Goal: Information Seeking & Learning: Learn about a topic

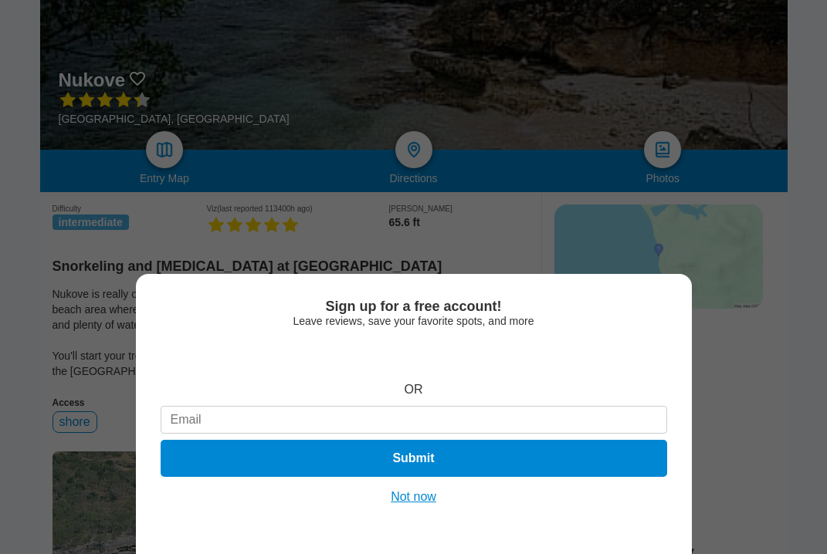
scroll to position [216, 0]
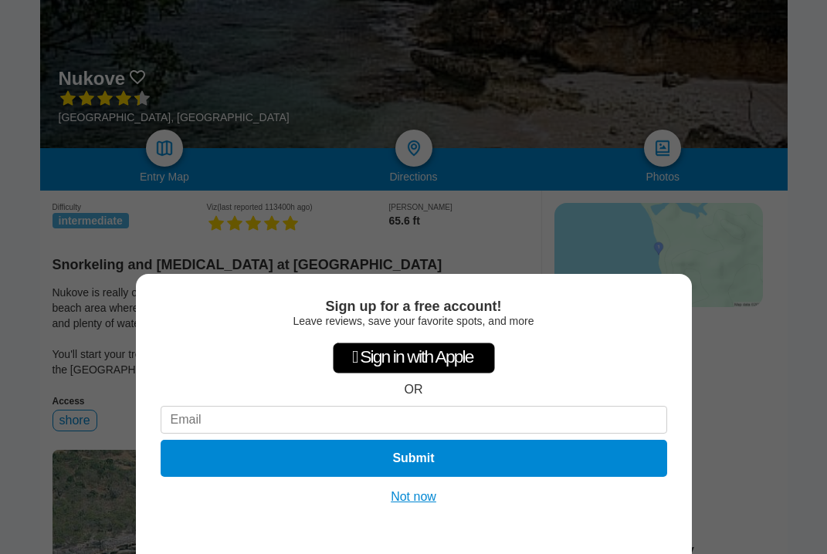
click at [429, 502] on button "Not now" at bounding box center [413, 497] width 55 height 15
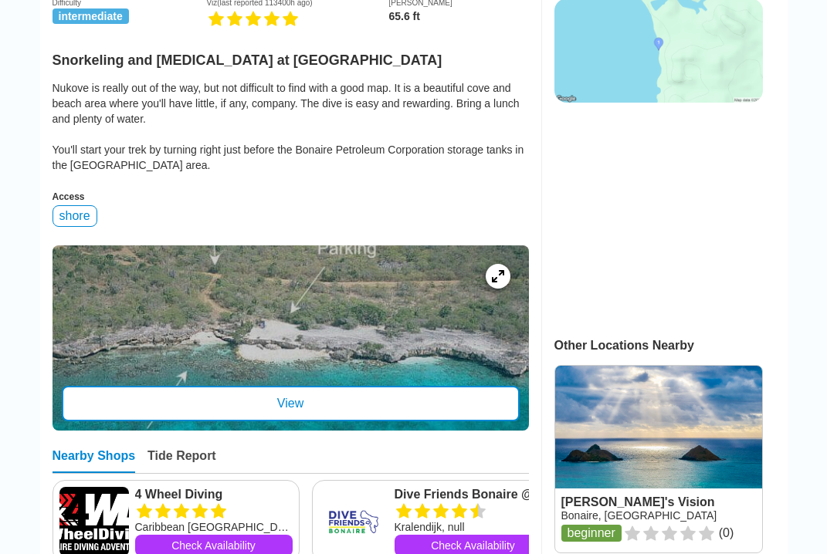
scroll to position [432, 0]
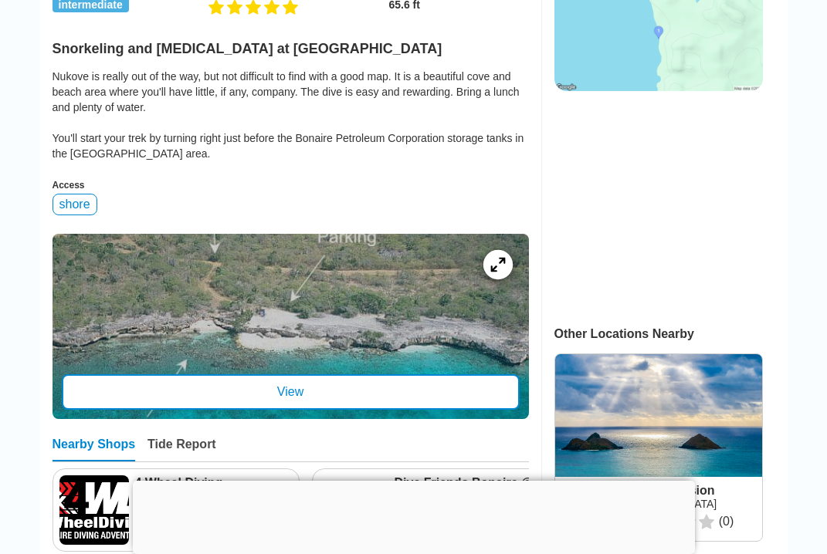
click at [500, 266] on icon at bounding box center [497, 264] width 15 height 15
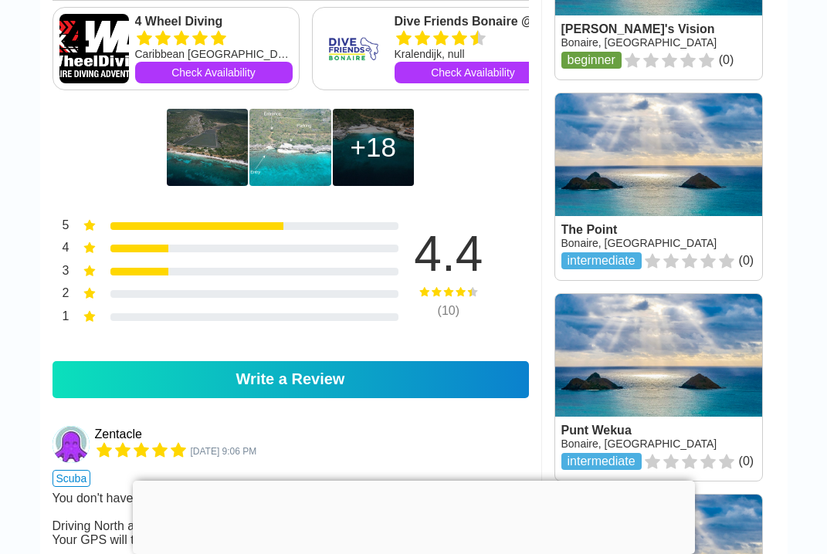
scroll to position [897, 0]
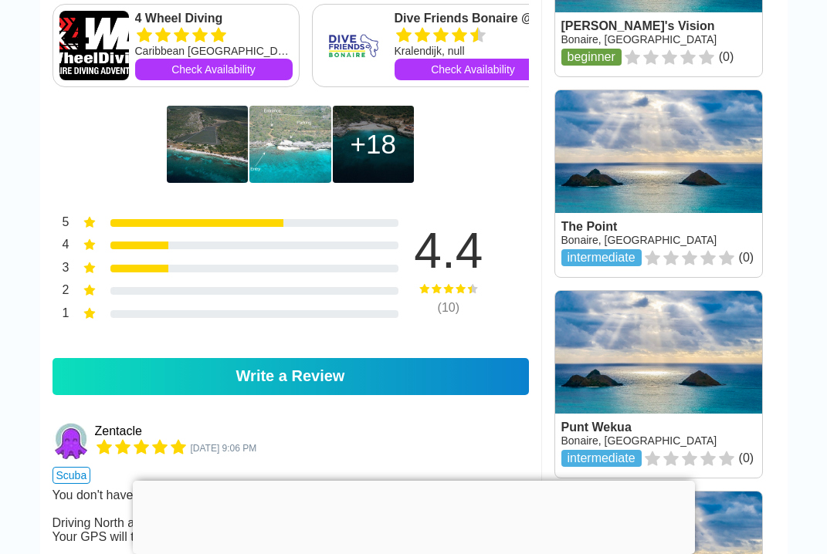
click at [385, 151] on div "18" at bounding box center [374, 144] width 46 height 31
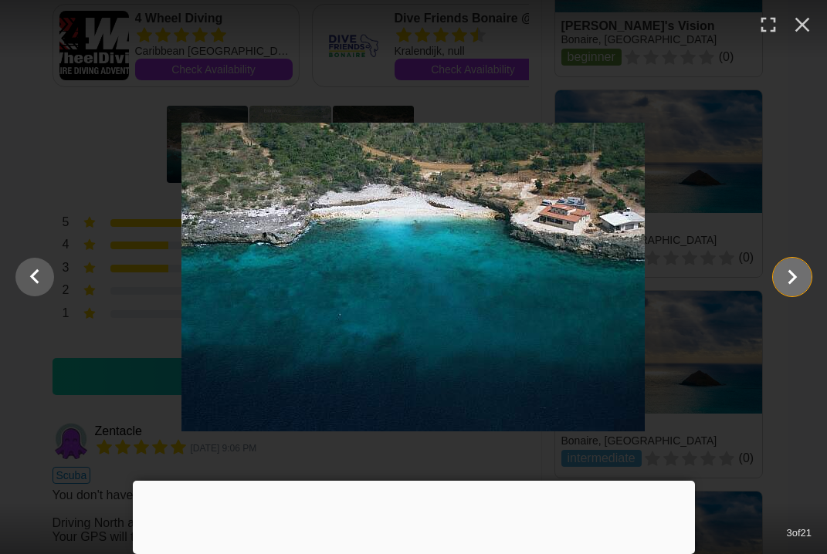
click at [787, 276] on icon "Show slide 4 of 21" at bounding box center [792, 277] width 29 height 37
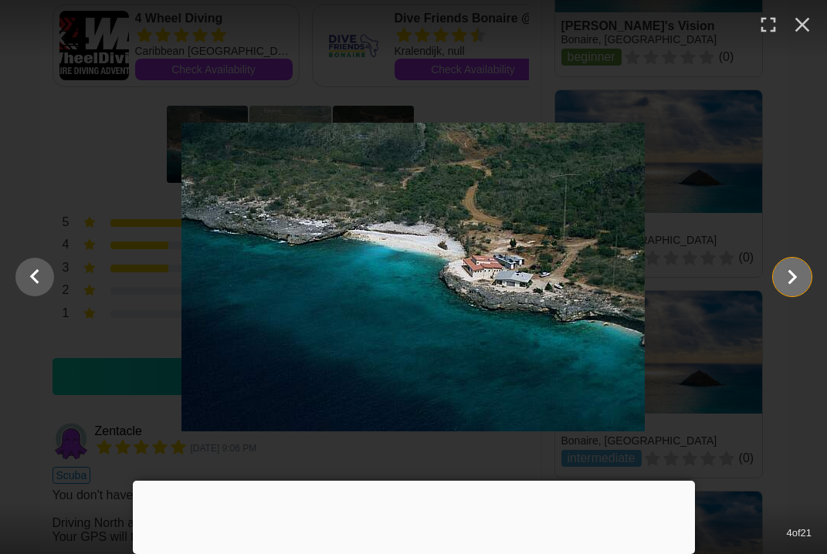
click at [790, 281] on icon "Show slide 5 of 21" at bounding box center [793, 277] width 9 height 15
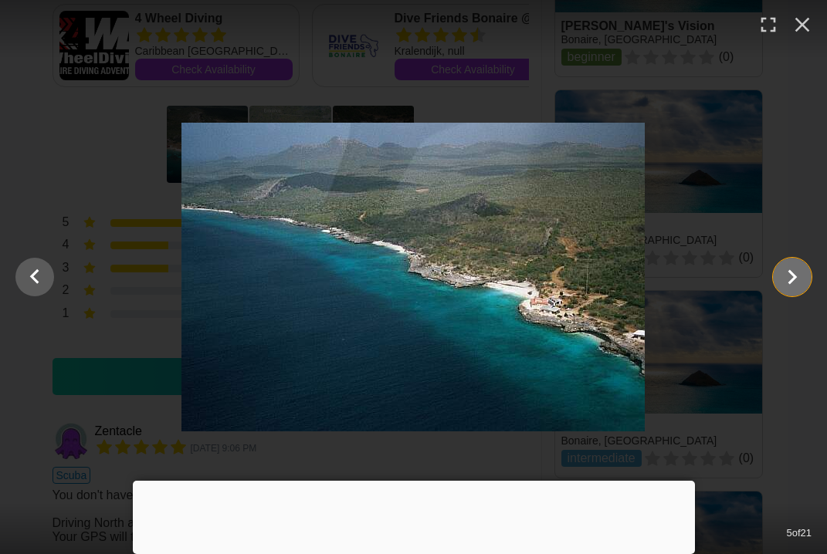
click at [799, 283] on icon "Show slide 6 of 21" at bounding box center [792, 277] width 29 height 37
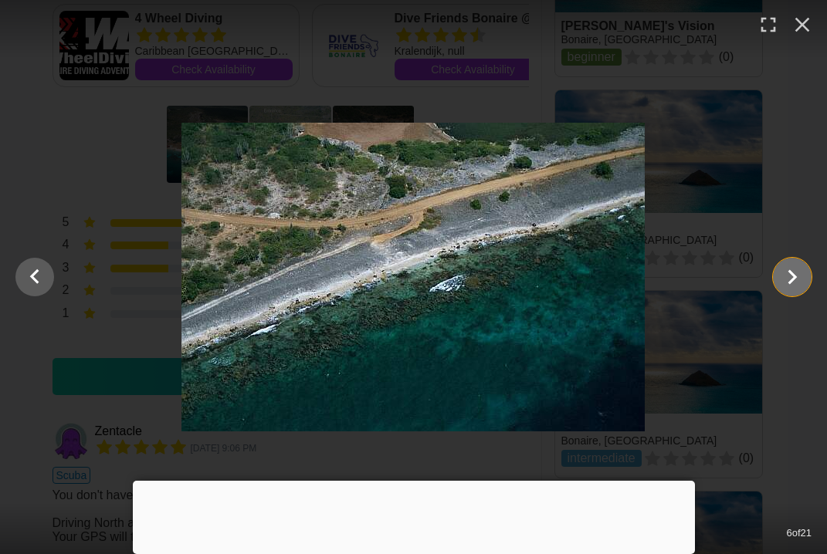
click at [803, 284] on icon "Show slide 7 of 21" at bounding box center [792, 277] width 29 height 37
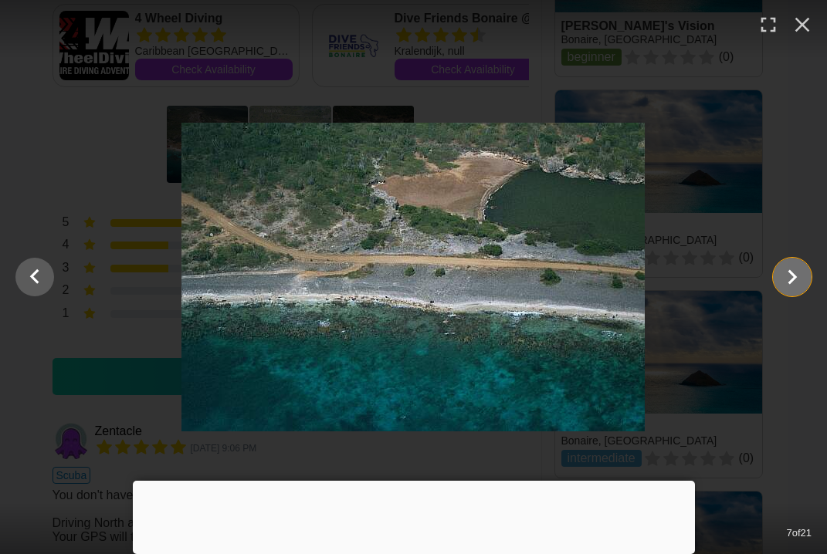
click at [801, 286] on icon "Show slide 8 of 21" at bounding box center [792, 277] width 29 height 37
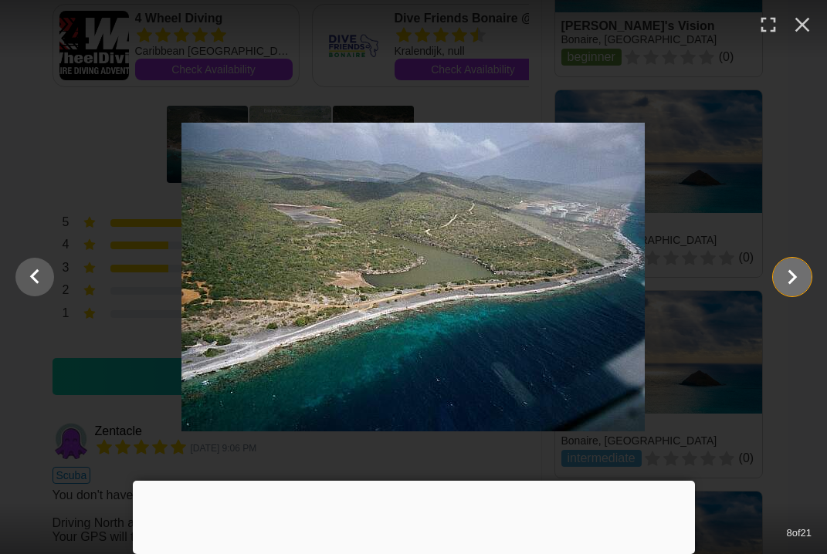
click at [805, 284] on icon "Show slide 9 of 21" at bounding box center [792, 277] width 29 height 37
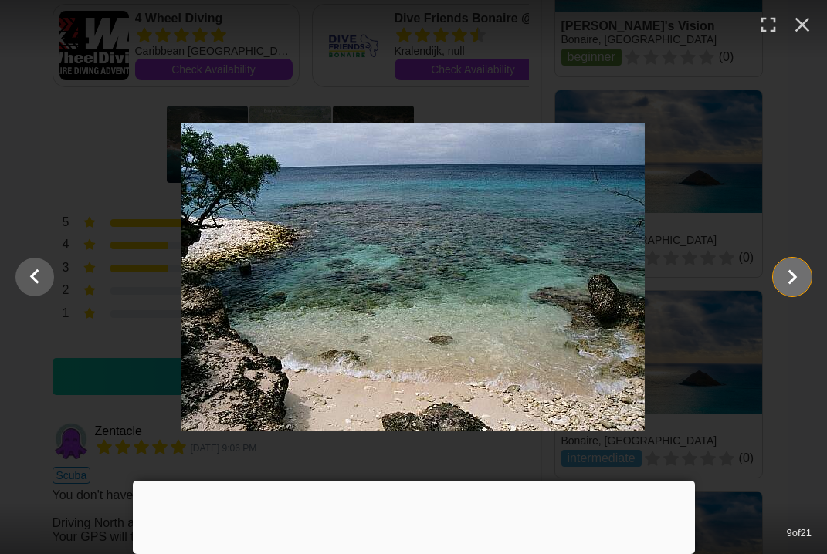
click at [806, 287] on icon "Show slide 10 of 21" at bounding box center [792, 277] width 29 height 37
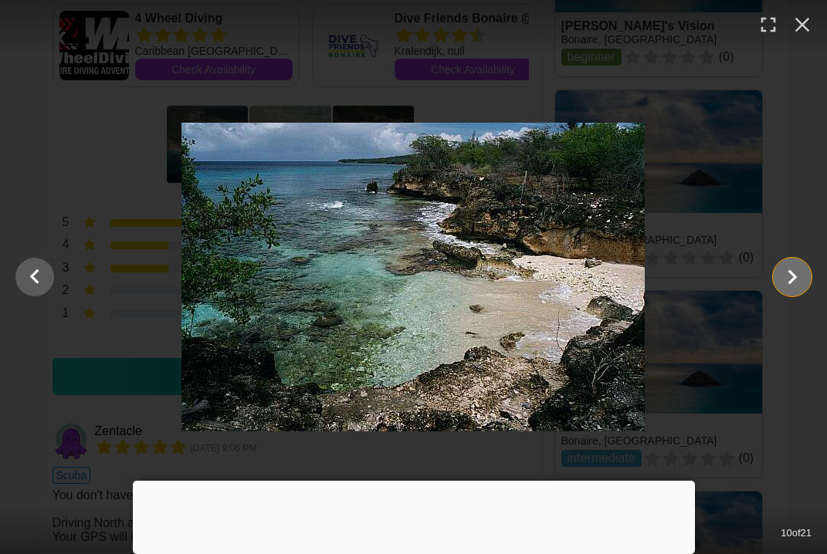
click at [788, 282] on icon "Show slide 11 of 21" at bounding box center [792, 277] width 29 height 37
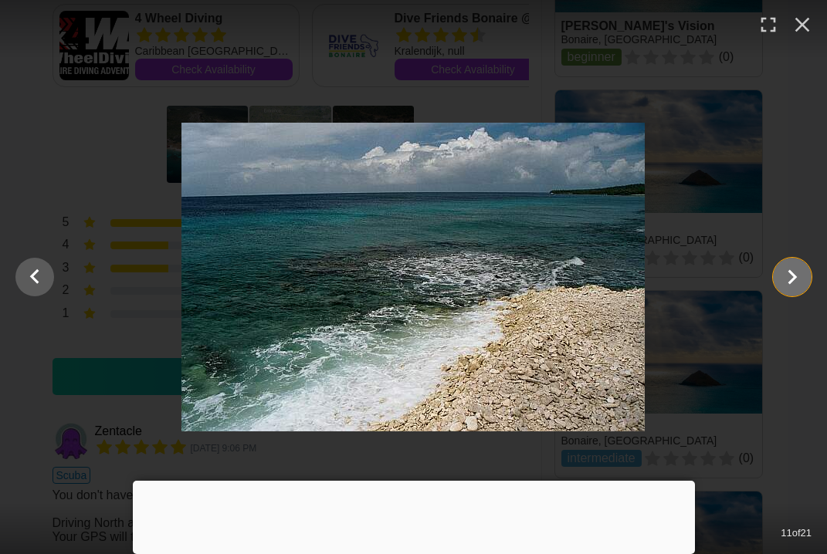
click at [788, 285] on icon "Show slide 12 of 21" at bounding box center [792, 277] width 29 height 37
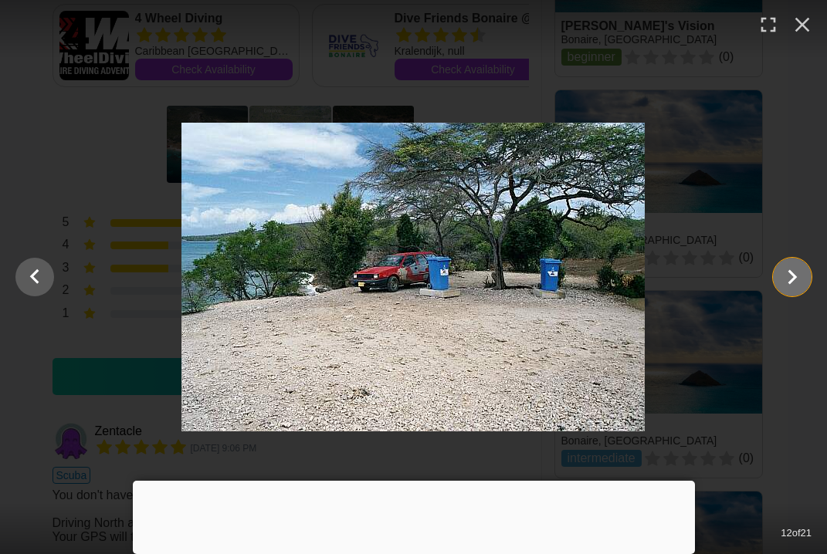
click at [789, 283] on icon "Show slide 13 of 21" at bounding box center [793, 277] width 9 height 15
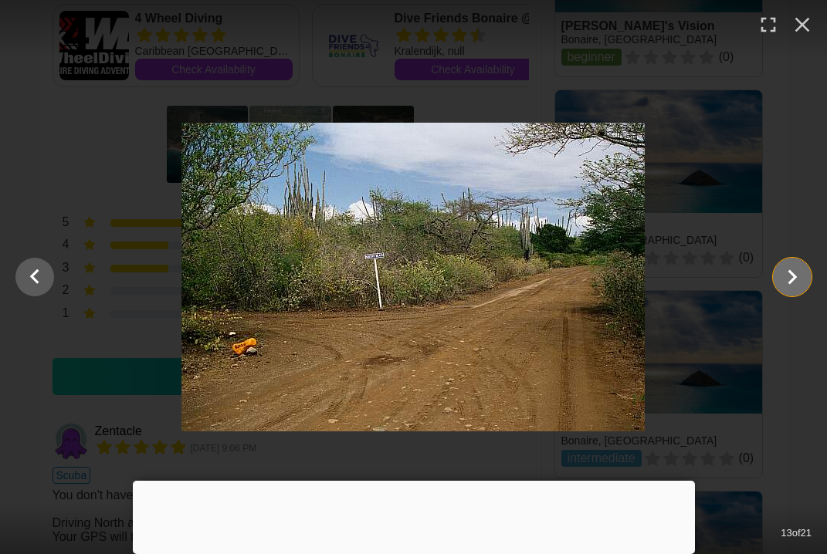
click at [789, 282] on icon "Show slide 14 of 21" at bounding box center [793, 277] width 9 height 15
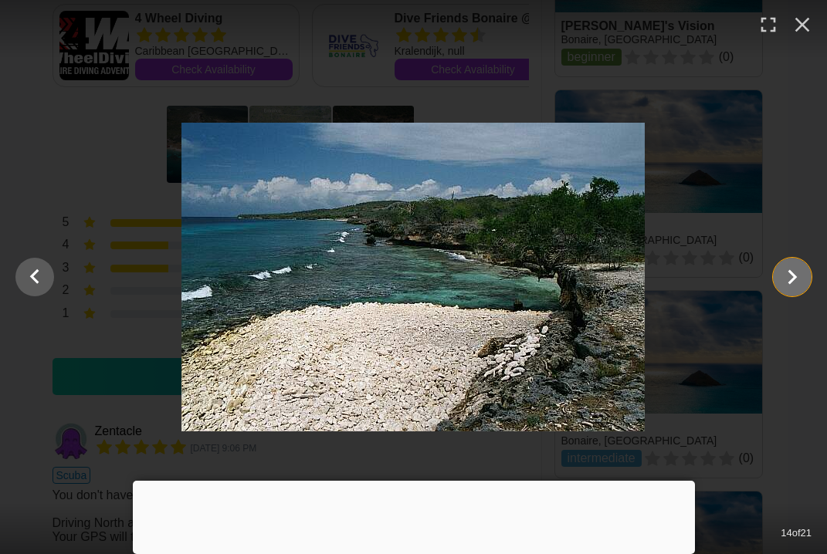
click at [789, 283] on icon "Show slide 15 of 21" at bounding box center [793, 277] width 9 height 15
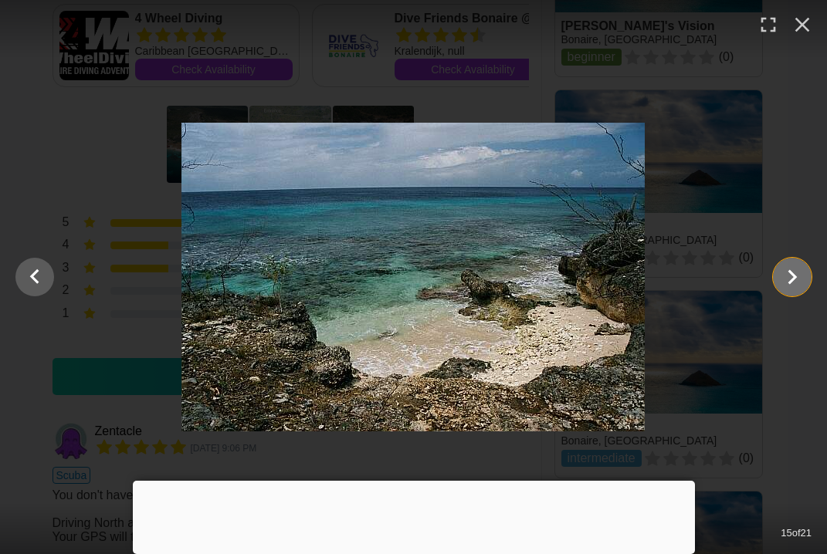
click at [789, 284] on icon "Show slide 16 of 21" at bounding box center [792, 277] width 29 height 37
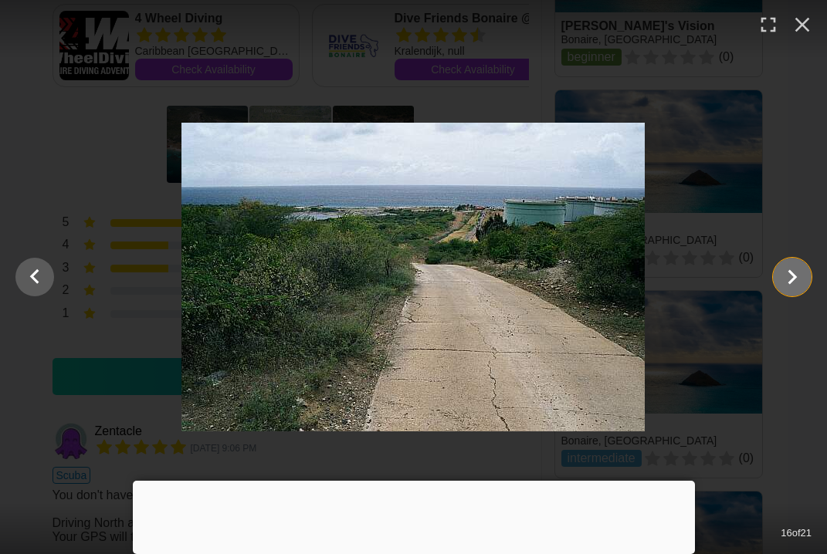
click at [789, 286] on icon "Show slide 17 of 21" at bounding box center [792, 277] width 29 height 37
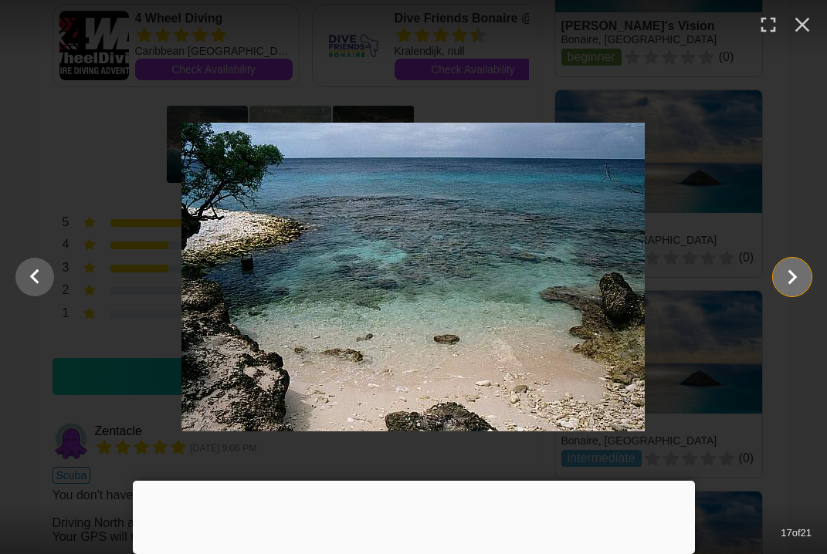
click at [789, 286] on icon "Show slide 18 of 21" at bounding box center [792, 277] width 29 height 37
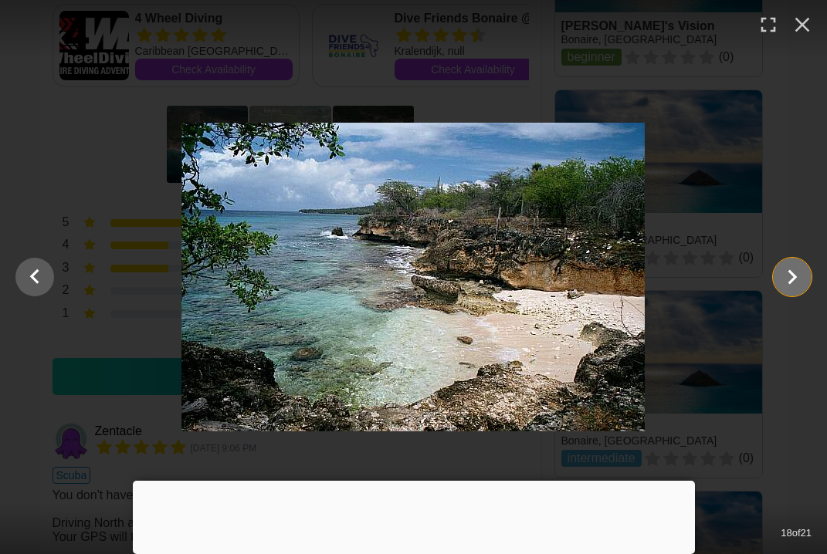
click at [792, 288] on icon "Show slide 19 of 21" at bounding box center [792, 277] width 29 height 37
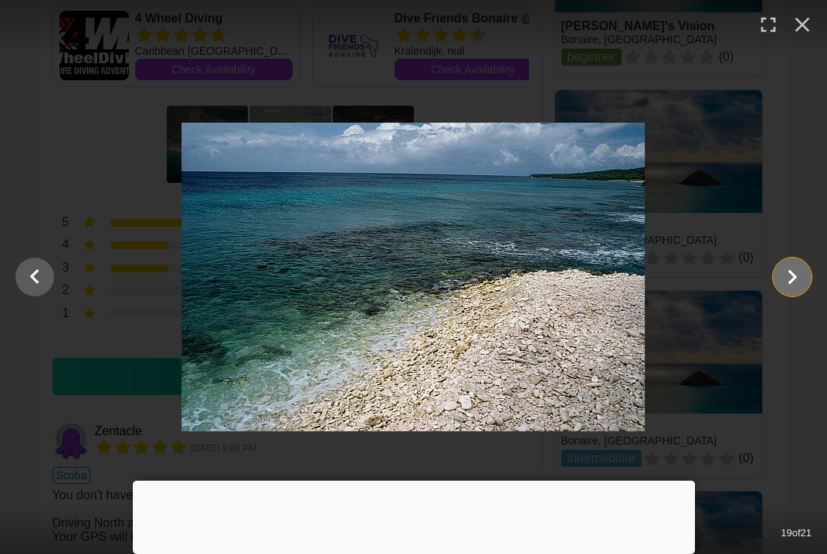
click at [792, 288] on icon "Show slide 20 of 21" at bounding box center [792, 277] width 29 height 37
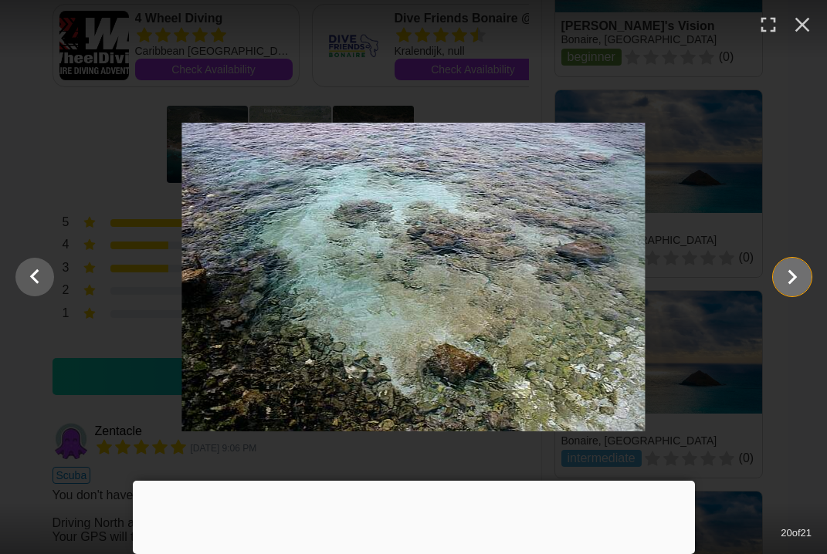
click at [792, 288] on icon "Show slide 21 of 21" at bounding box center [792, 277] width 29 height 37
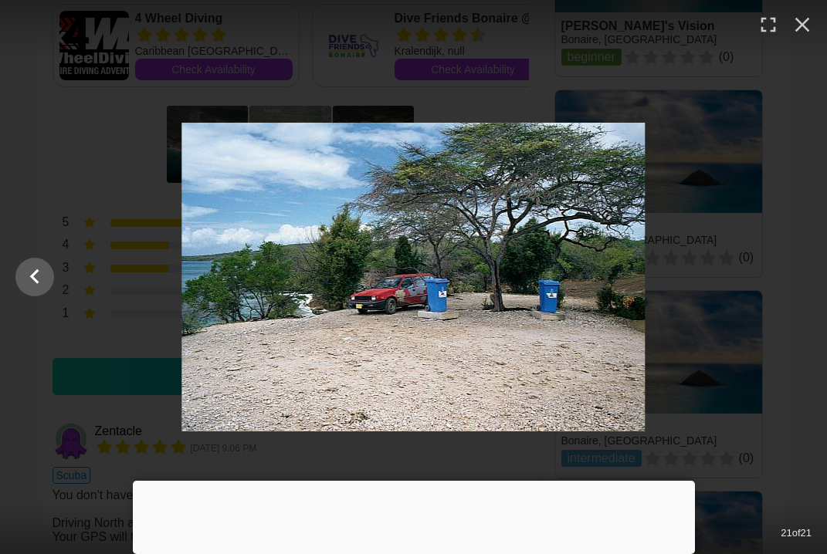
click at [792, 288] on div at bounding box center [413, 277] width 827 height 309
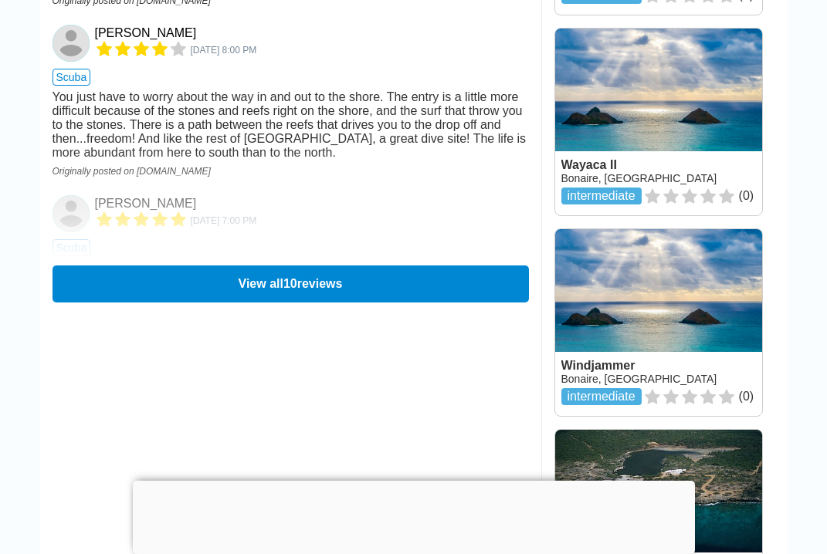
scroll to position [2169, 0]
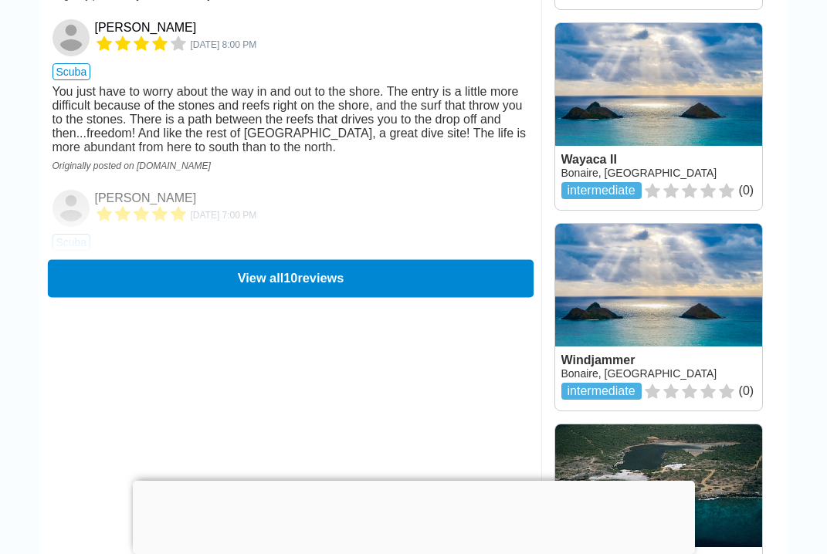
click at [327, 280] on button "View all 10 reviews" at bounding box center [290, 278] width 486 height 38
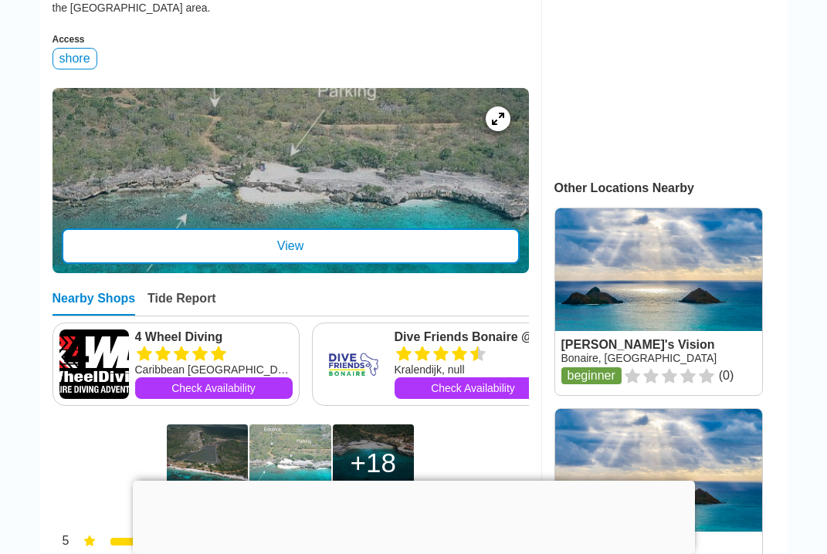
scroll to position [565, 0]
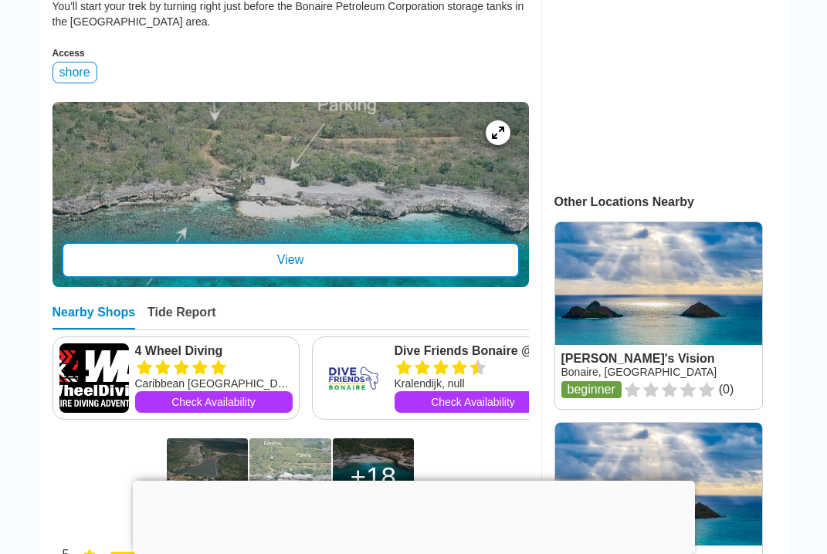
click at [686, 310] on link at bounding box center [658, 315] width 207 height 187
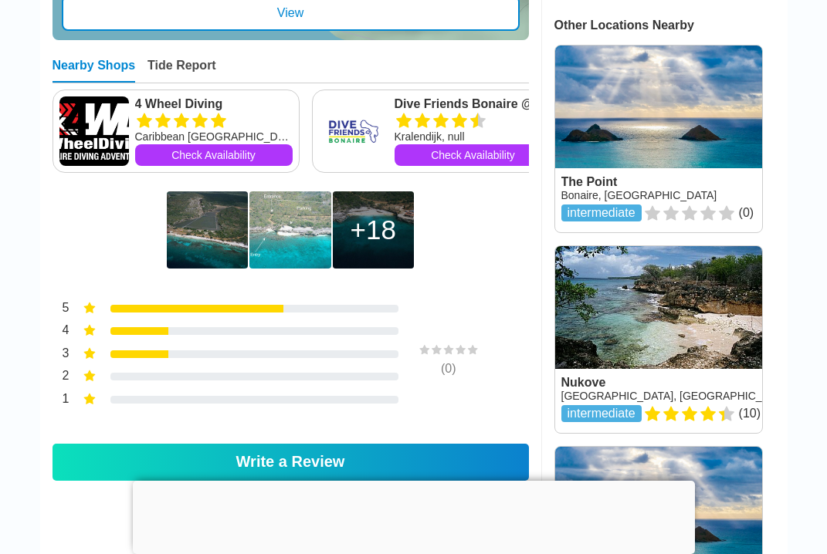
scroll to position [742, 0]
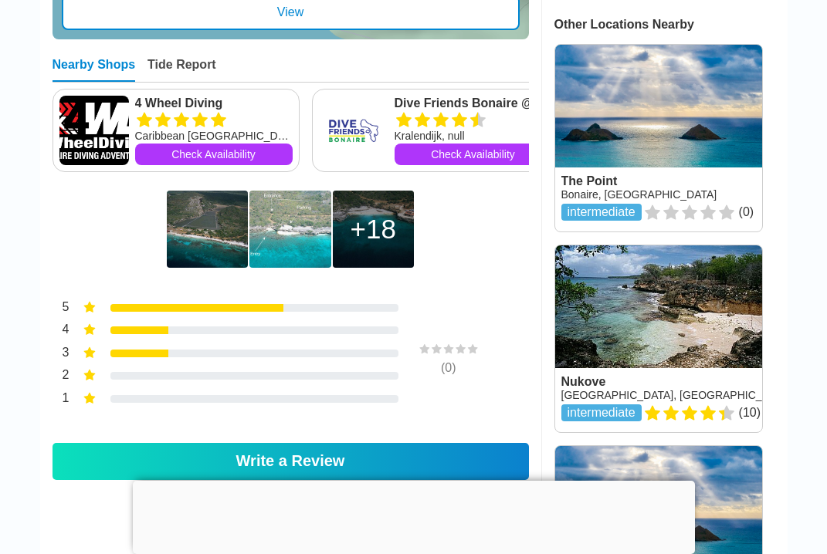
click at [199, 231] on img at bounding box center [207, 229] width 81 height 77
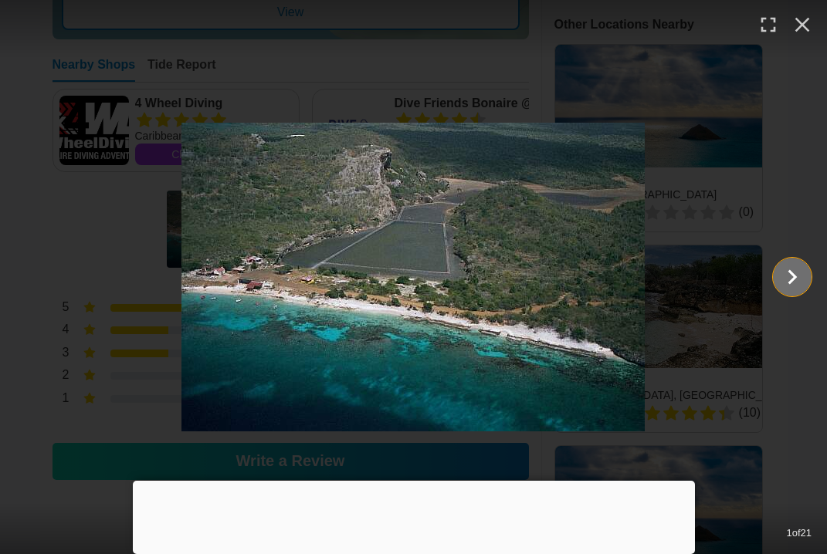
click at [788, 280] on icon "Show slide 2 of 21" at bounding box center [792, 277] width 29 height 37
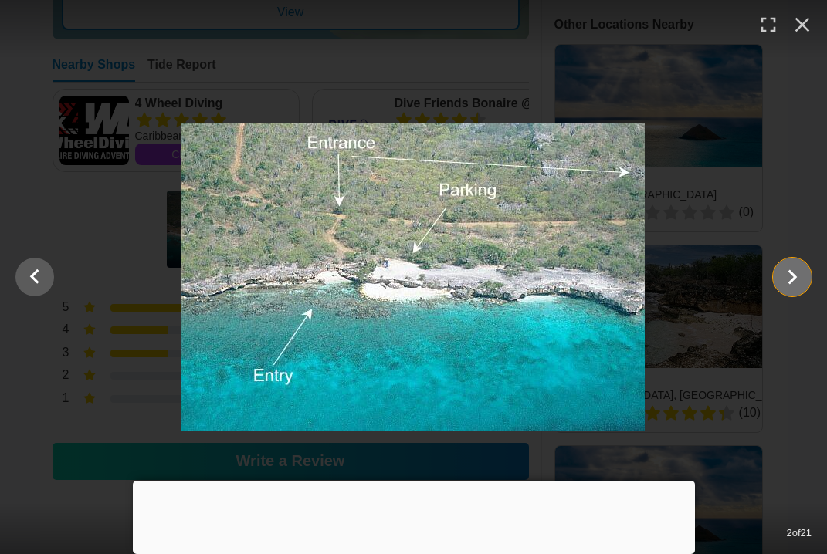
click at [788, 280] on icon "Show slide 3 of 21" at bounding box center [792, 277] width 29 height 37
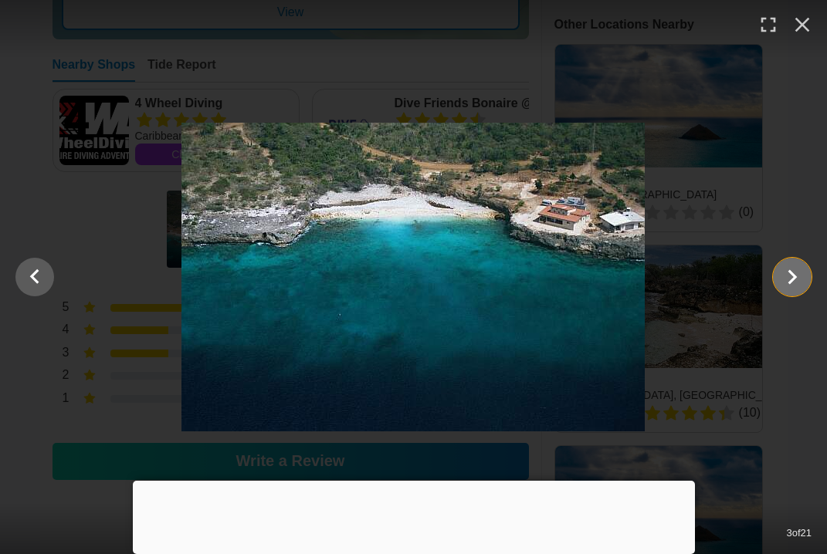
click at [789, 283] on icon "Show slide 4 of 21" at bounding box center [793, 277] width 9 height 15
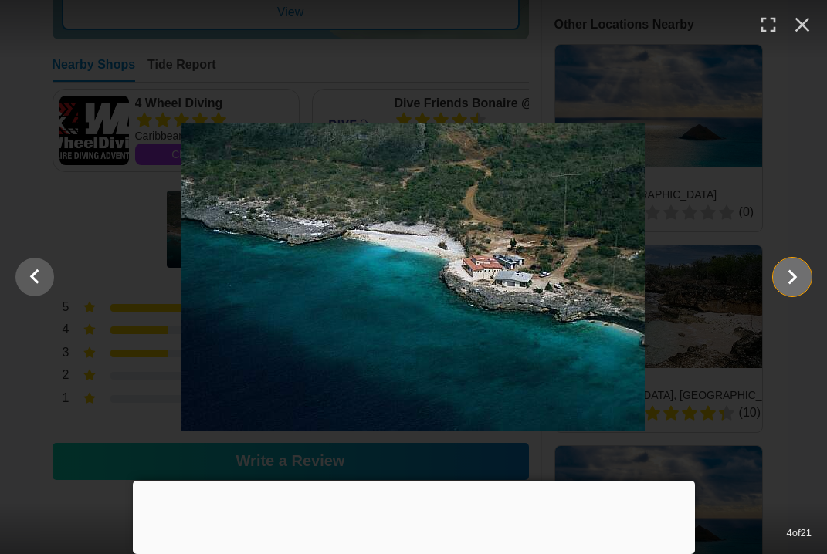
click at [805, 282] on icon "Show slide 5 of 21" at bounding box center [792, 277] width 29 height 37
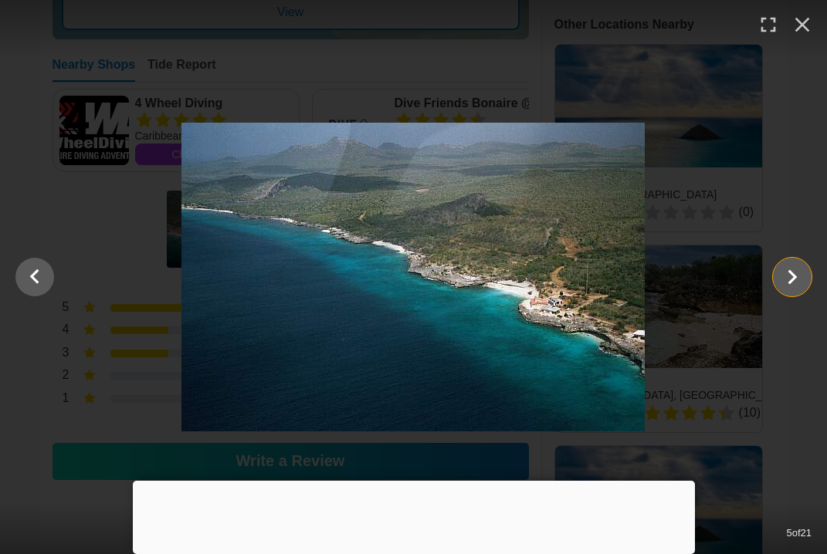
drag, startPoint x: 807, startPoint y: 280, endPoint x: 816, endPoint y: 266, distance: 16.7
click at [810, 273] on button "Show slide 6 of 21" at bounding box center [792, 277] width 39 height 39
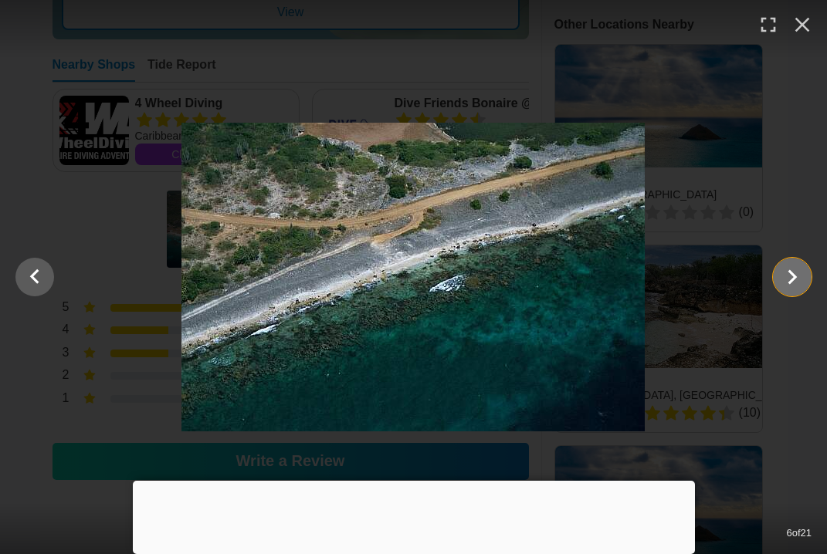
click at [794, 281] on icon "Show slide 7 of 21" at bounding box center [792, 277] width 29 height 37
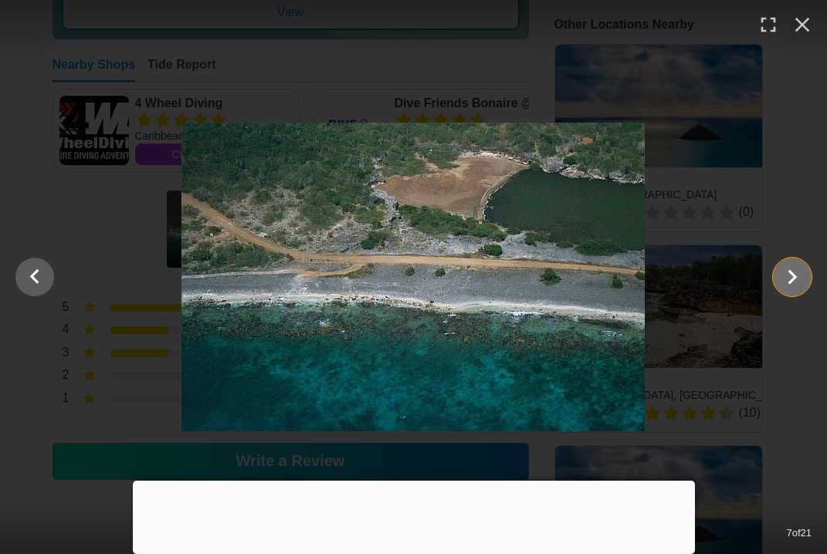
click at [795, 283] on icon "Show slide 8 of 21" at bounding box center [792, 277] width 29 height 37
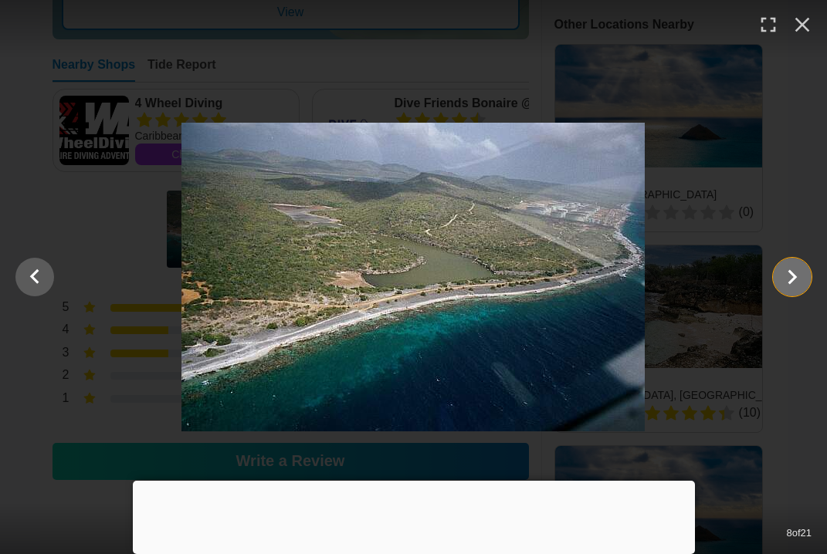
click at [792, 287] on icon "Show slide 9 of 21" at bounding box center [792, 277] width 29 height 37
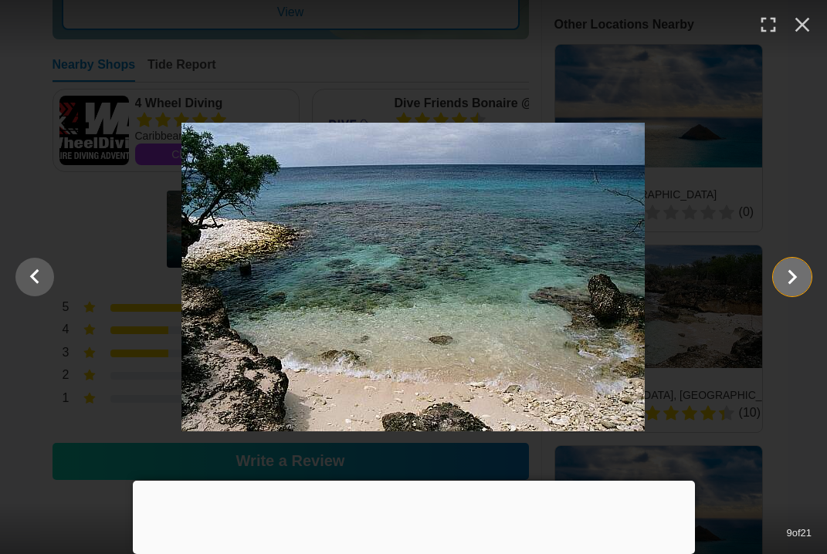
click at [791, 292] on icon "Show slide 10 of 21" at bounding box center [792, 277] width 29 height 37
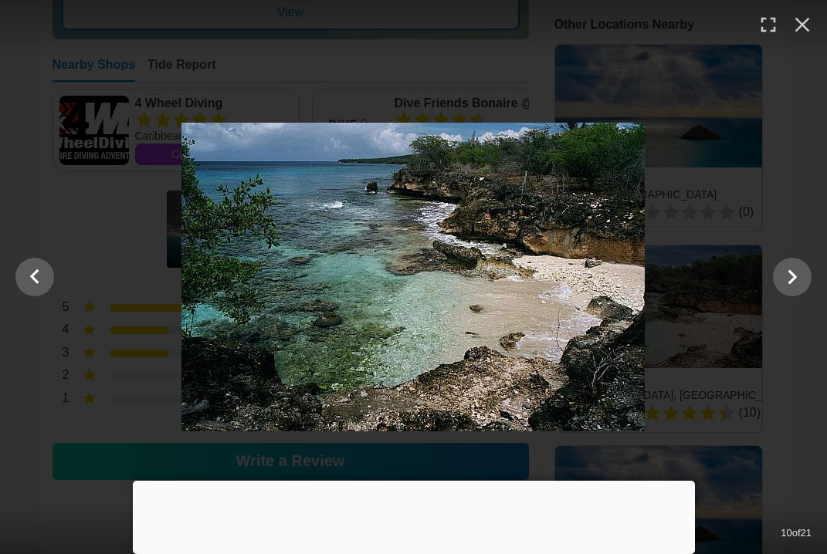
click at [791, 297] on div at bounding box center [413, 277] width 827 height 309
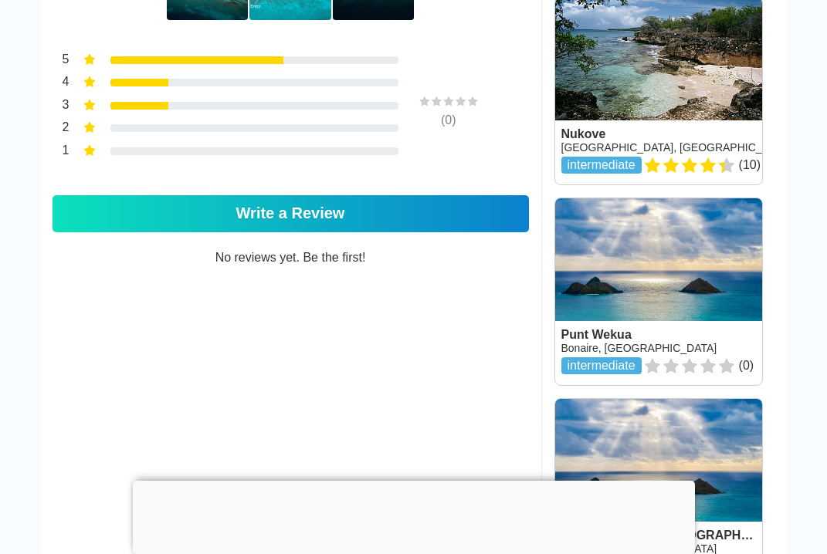
scroll to position [989, 0]
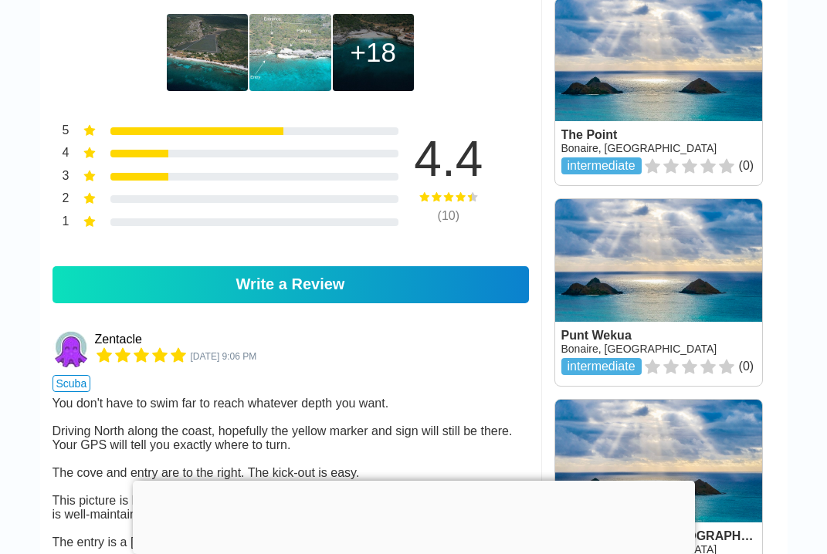
scroll to position [565, 0]
